Goal: Check status

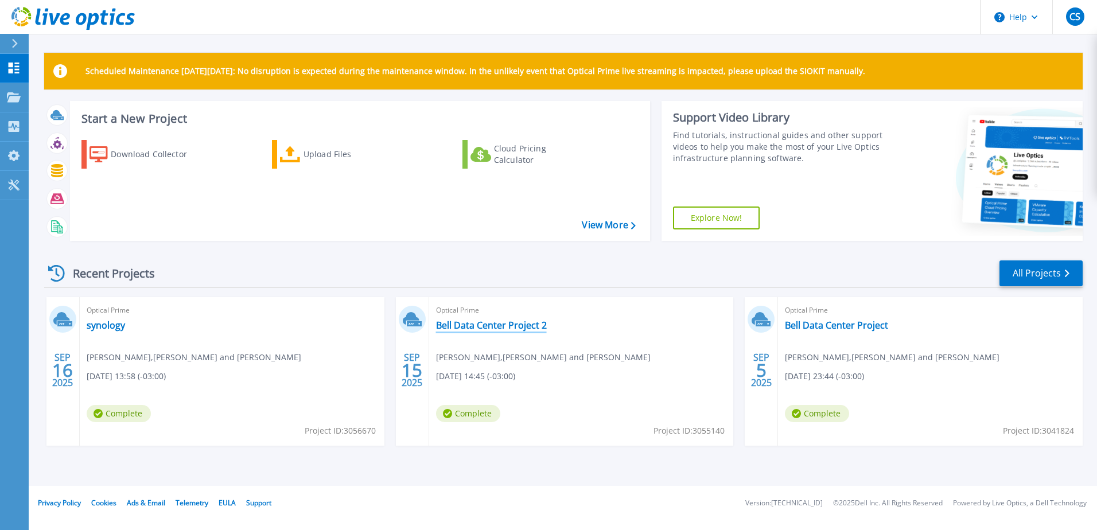
click at [512, 324] on link "Bell Data Center Project 2" at bounding box center [491, 325] width 111 height 11
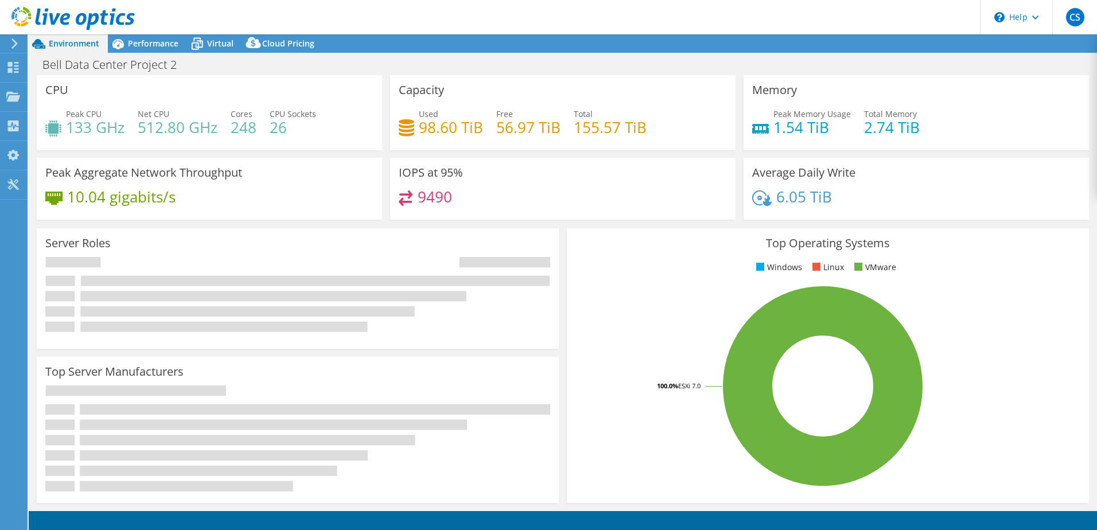
select select "USD"
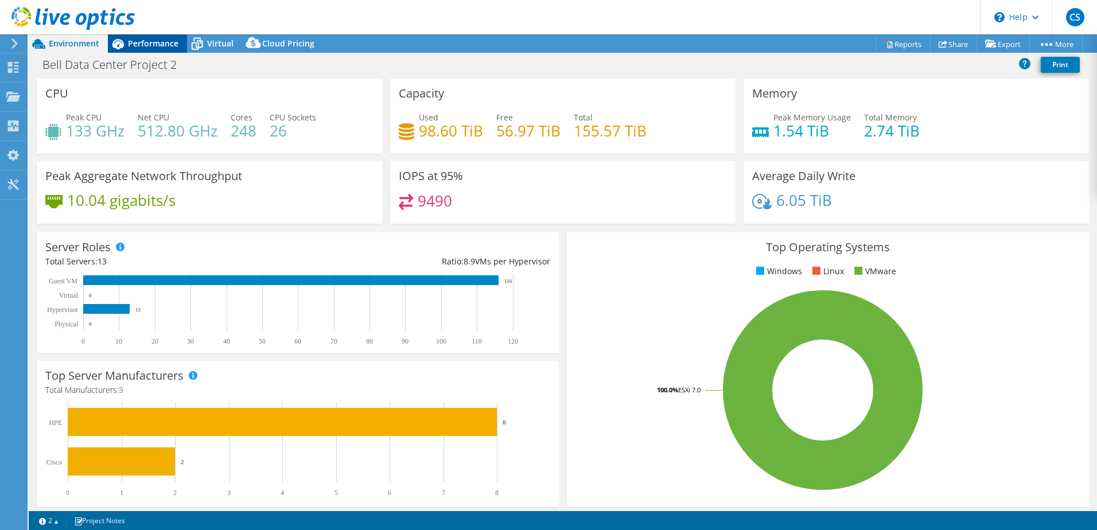
click at [147, 48] on span "Performance" at bounding box center [153, 43] width 51 height 11
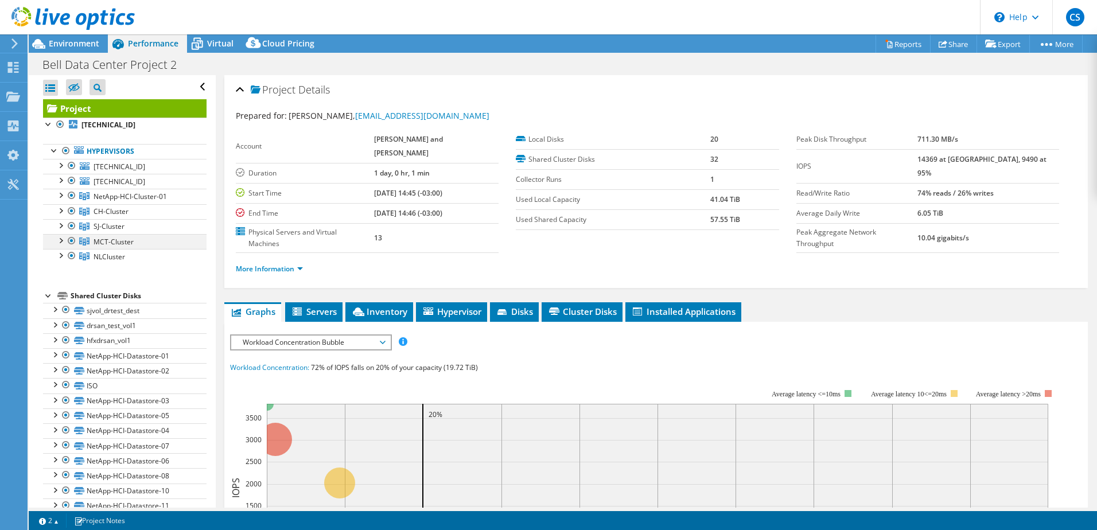
click at [64, 242] on div at bounding box center [60, 239] width 11 height 11
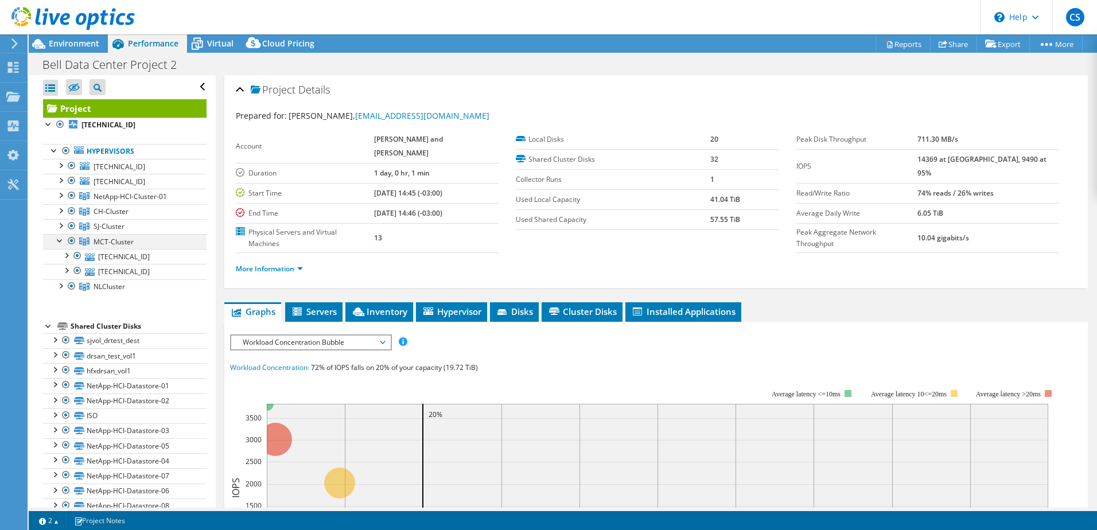
click at [64, 242] on div at bounding box center [60, 239] width 11 height 11
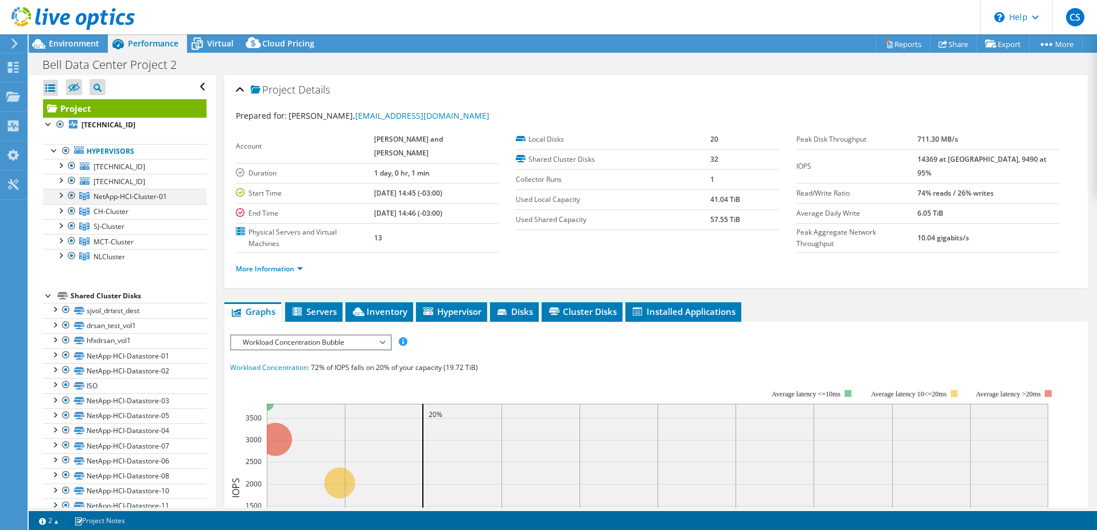
click at [59, 197] on div at bounding box center [60, 194] width 11 height 11
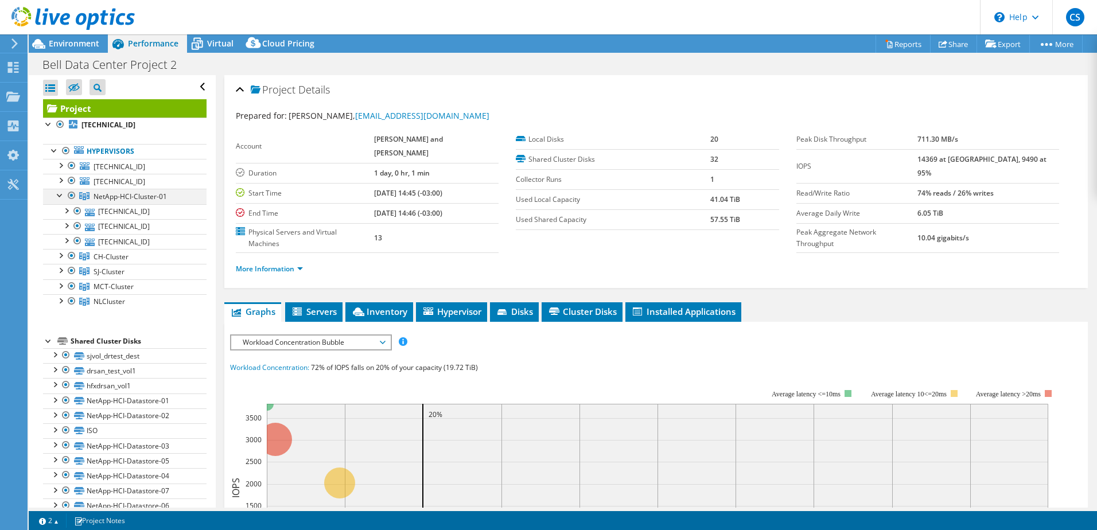
click at [59, 197] on div at bounding box center [60, 194] width 11 height 11
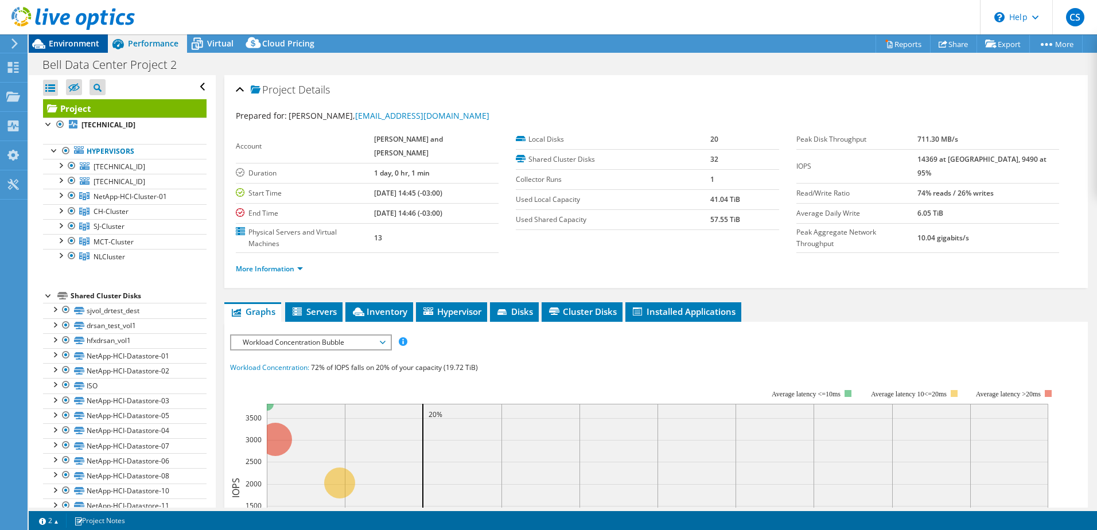
click at [78, 49] on div "Environment" at bounding box center [68, 43] width 79 height 18
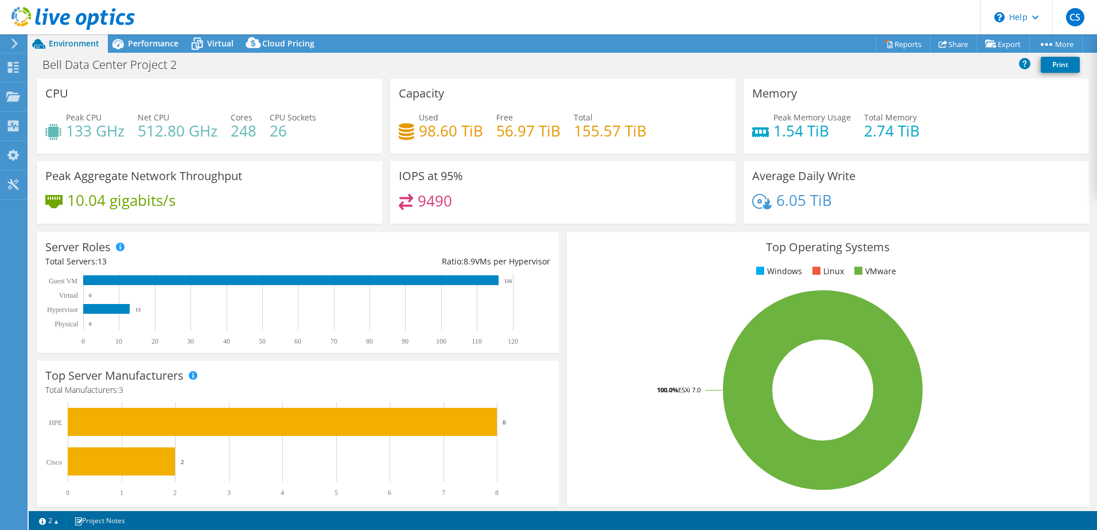
click at [81, 22] on icon at bounding box center [72, 19] width 123 height 24
